Goal: Book appointment/travel/reservation

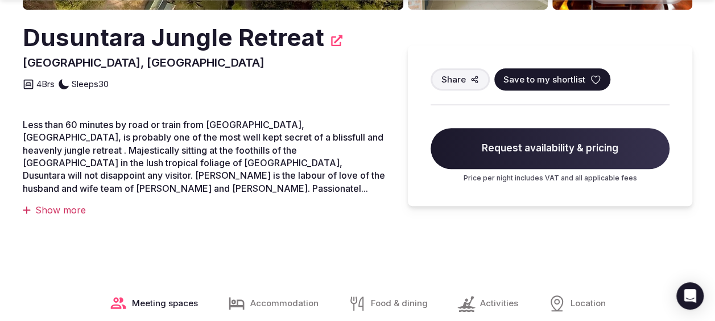
scroll to position [341, 0]
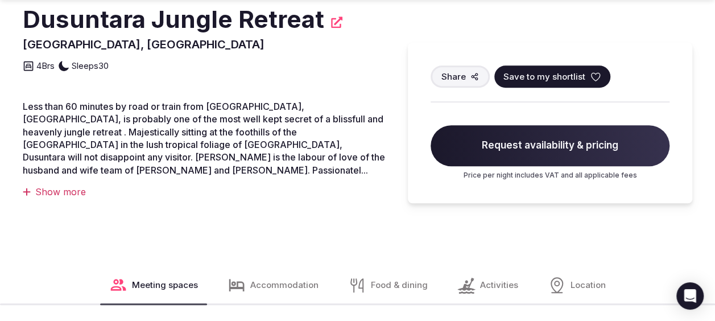
click at [52, 185] on div "Show more" at bounding box center [204, 191] width 362 height 13
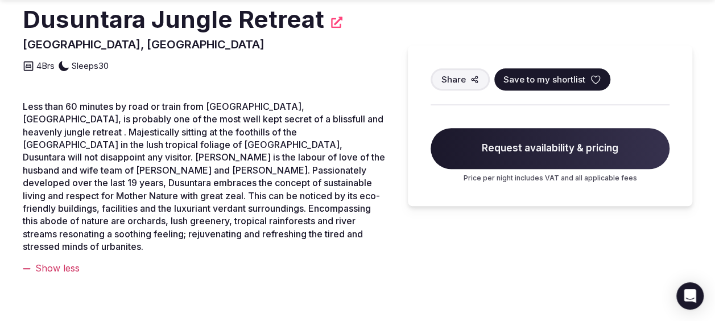
click at [338, 53] on div "4 Brs Sleeps 30" at bounding box center [204, 62] width 362 height 20
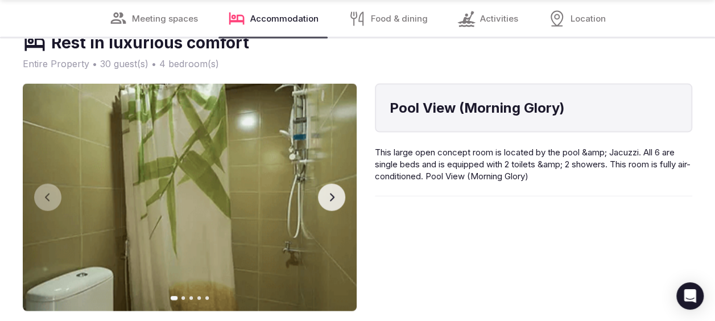
scroll to position [1080, 0]
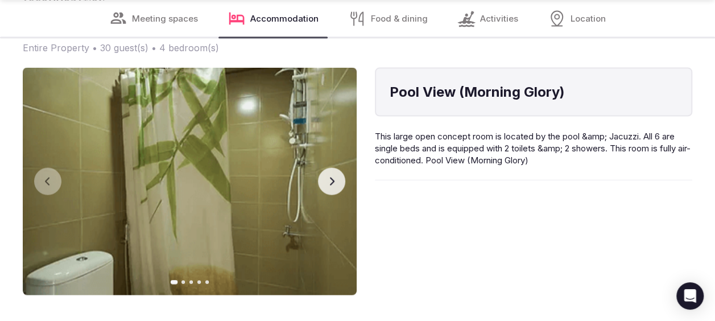
click at [333, 177] on icon "button" at bounding box center [331, 181] width 9 height 9
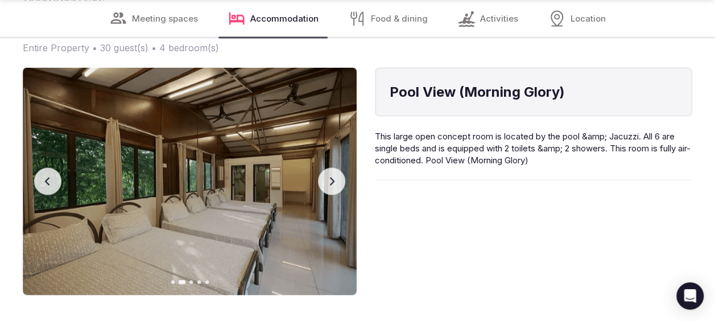
click at [333, 177] on icon "button" at bounding box center [331, 181] width 9 height 9
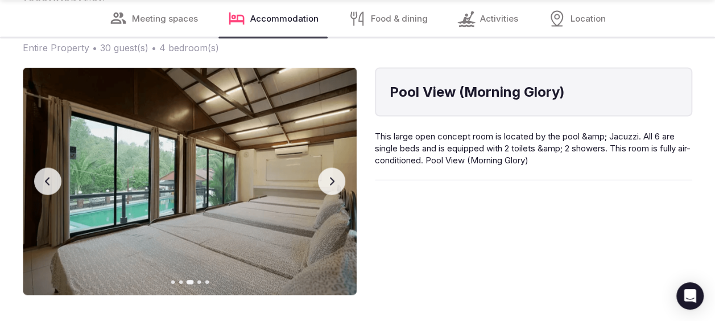
click at [333, 177] on icon "button" at bounding box center [331, 181] width 9 height 9
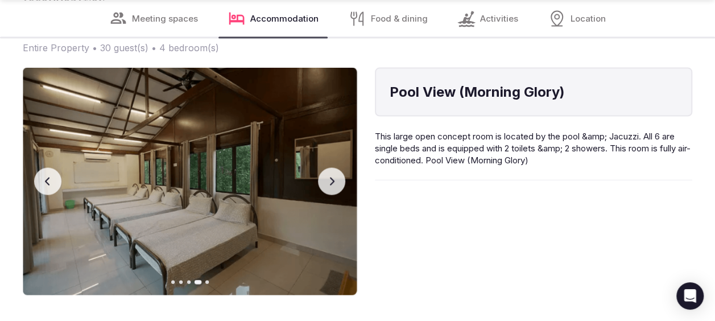
click at [333, 177] on icon "button" at bounding box center [331, 181] width 9 height 9
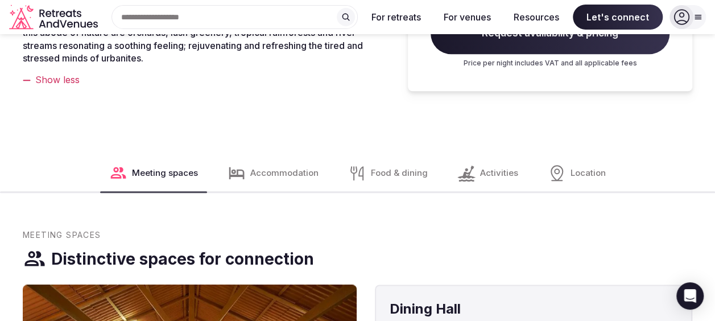
scroll to position [512, 0]
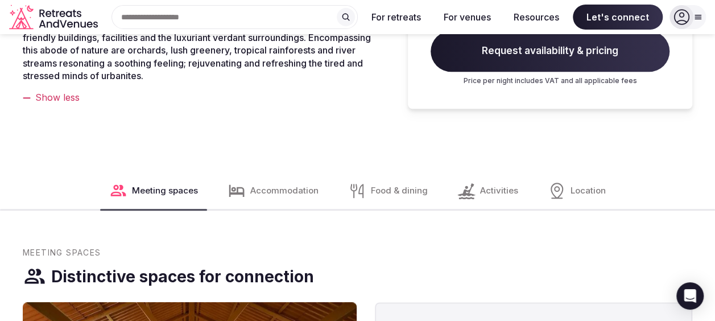
click at [244, 184] on icon at bounding box center [236, 190] width 15 height 12
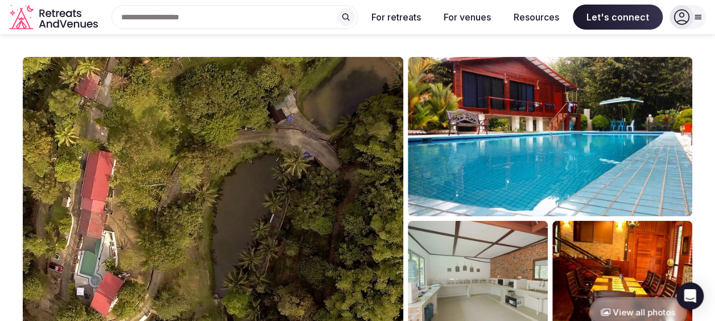
scroll to position [114, 0]
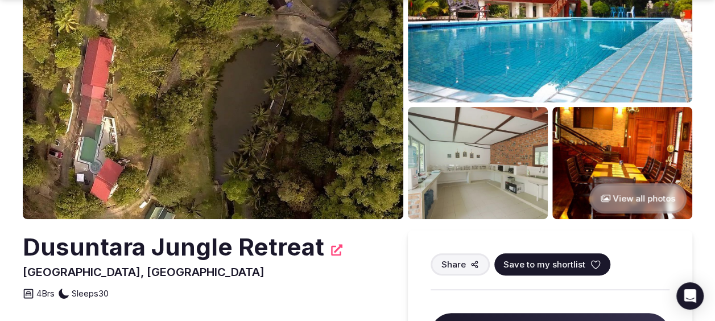
click at [313, 132] on img at bounding box center [213, 81] width 380 height 276
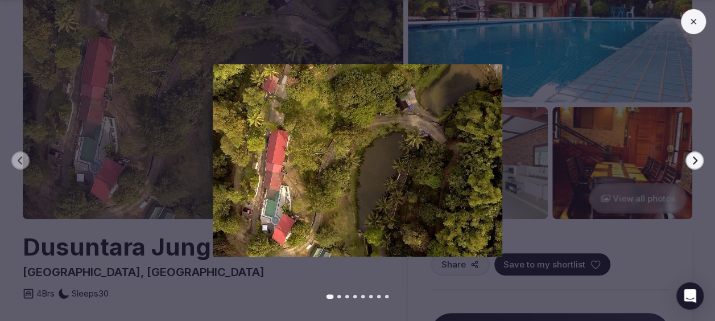
click at [592, 175] on img at bounding box center [357, 160] width 500 height 192
click at [690, 159] on icon "button" at bounding box center [694, 160] width 9 height 9
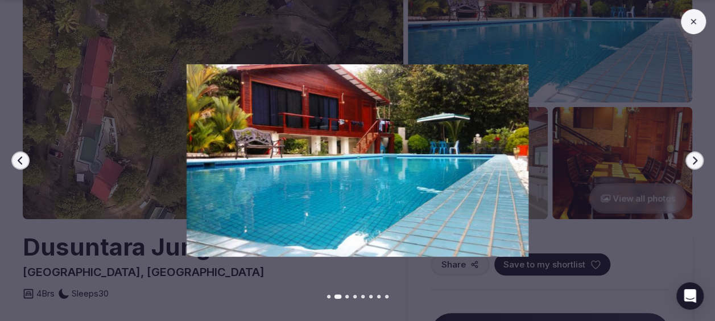
click at [690, 159] on icon "button" at bounding box center [694, 160] width 9 height 9
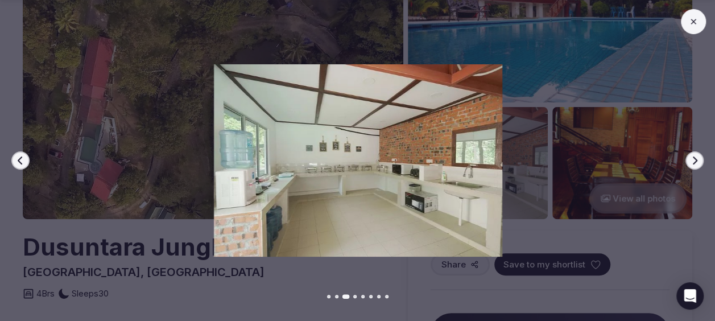
click at [690, 159] on icon "button" at bounding box center [694, 160] width 9 height 9
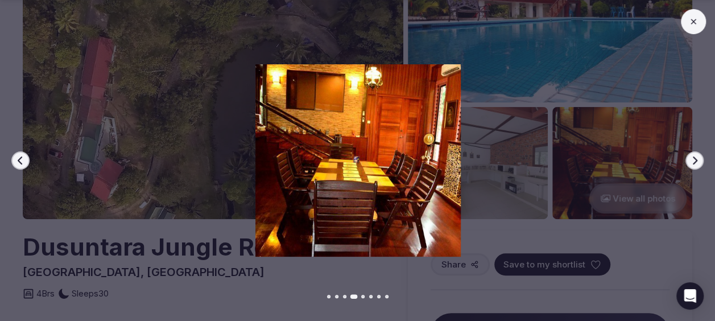
click at [690, 158] on icon "button" at bounding box center [694, 160] width 9 height 9
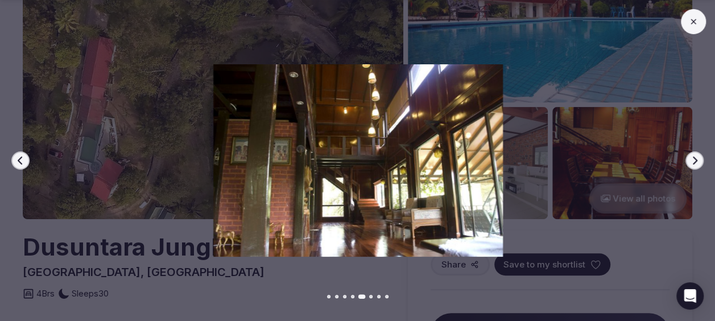
click at [690, 158] on icon "button" at bounding box center [694, 160] width 9 height 9
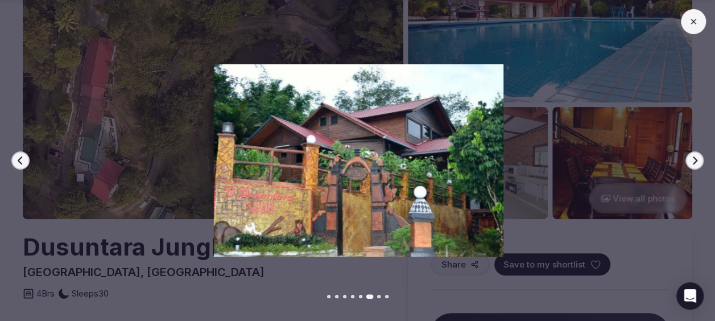
click at [690, 158] on icon "button" at bounding box center [694, 160] width 9 height 9
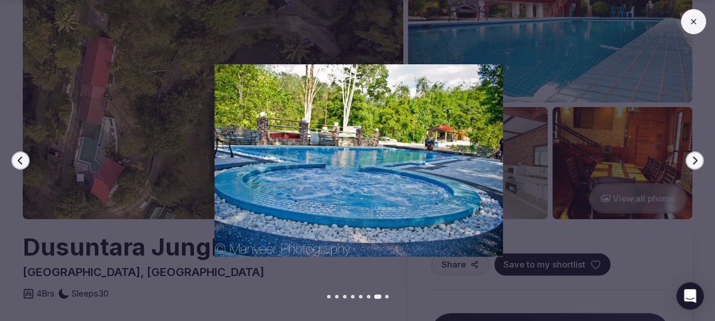
click at [690, 158] on icon "button" at bounding box center [694, 160] width 9 height 9
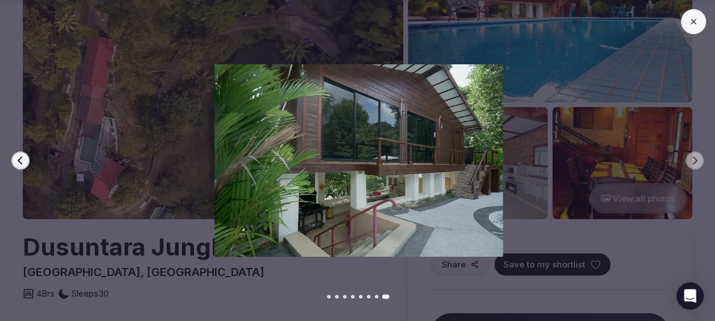
click at [691, 15] on button at bounding box center [693, 21] width 25 height 25
